Goal: Book appointment/travel/reservation

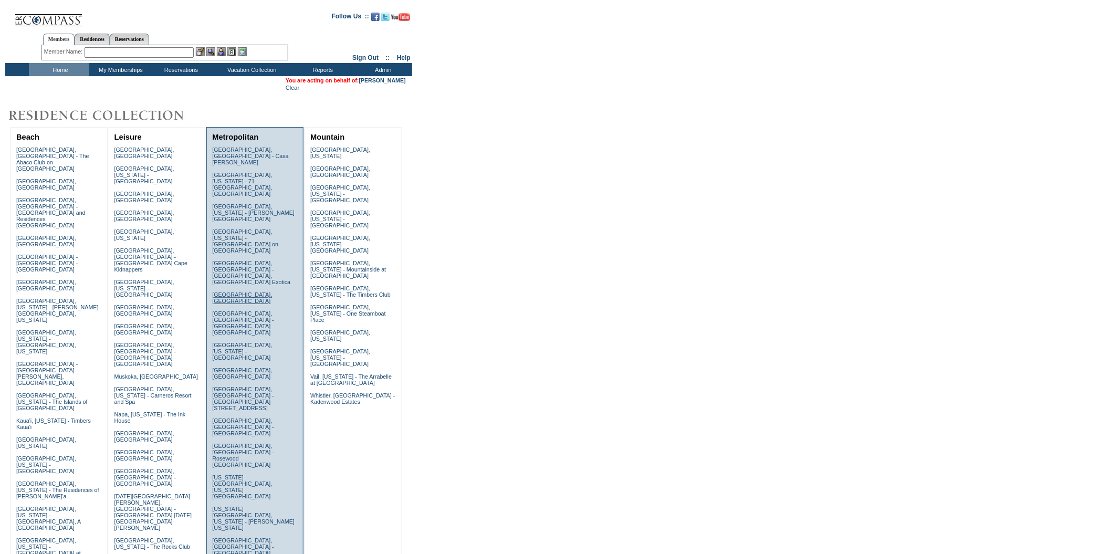
click at [223, 291] on link "[GEOGRAPHIC_DATA], [GEOGRAPHIC_DATA]" at bounding box center [242, 297] width 60 height 13
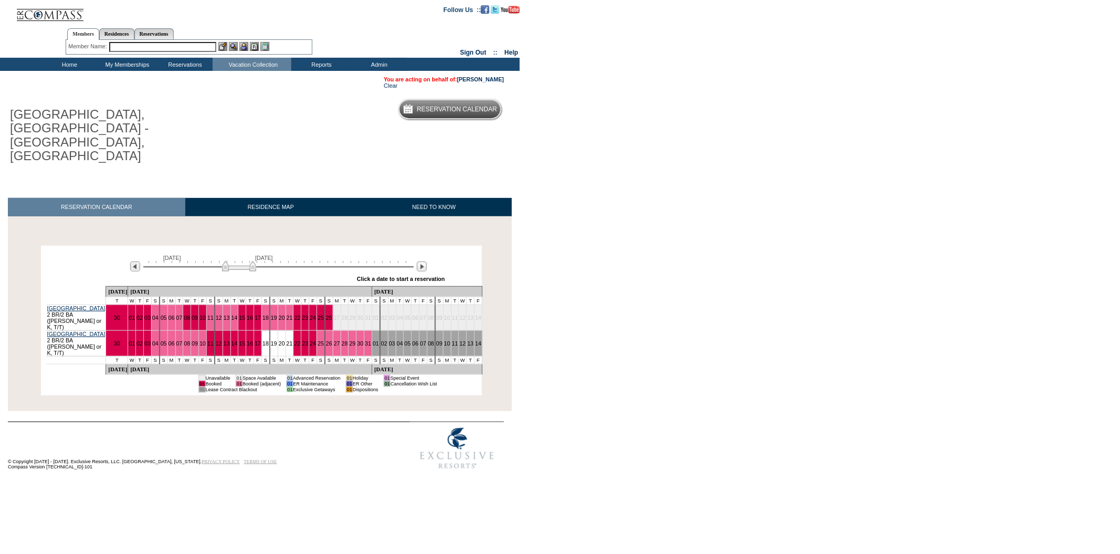
click at [140, 47] on input "text" at bounding box center [162, 47] width 107 height 10
click at [134, 34] on link "Residences" at bounding box center [116, 33] width 35 height 11
click at [155, 54] on div "Members Residences Reservations Member Name: Destination or Residence:" at bounding box center [189, 39] width 247 height 33
click at [155, 49] on input "text" at bounding box center [198, 47] width 128 height 10
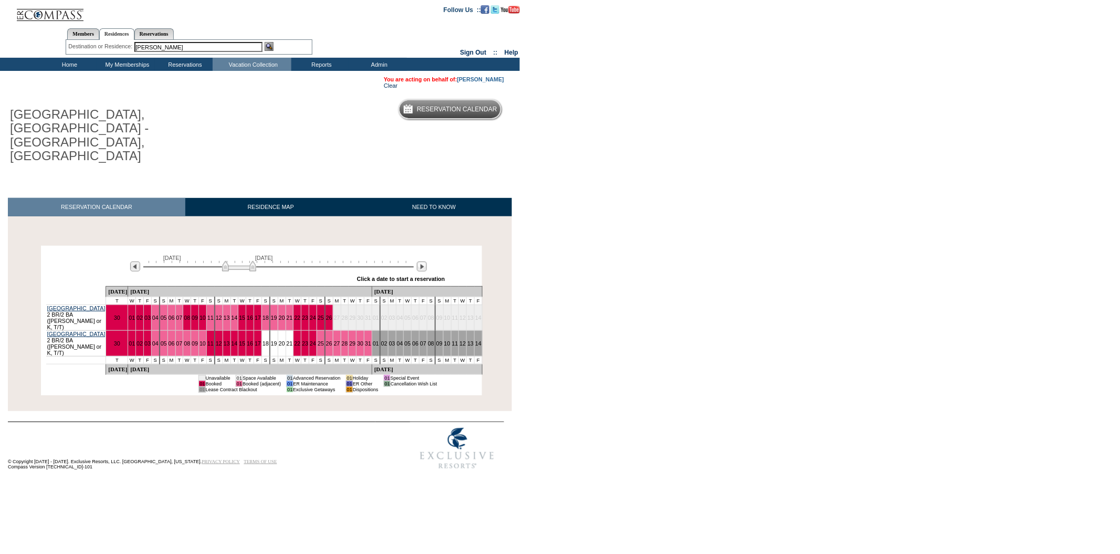
type input "resnick"
click at [486, 78] on link "[PERSON_NAME]" at bounding box center [480, 79] width 47 height 6
